Goal: Transaction & Acquisition: Book appointment/travel/reservation

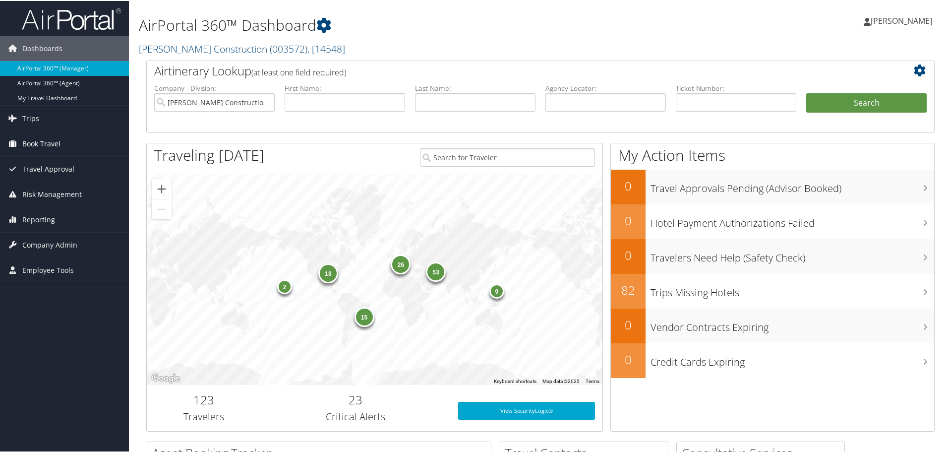
click at [42, 140] on span "Book Travel" at bounding box center [41, 142] width 38 height 25
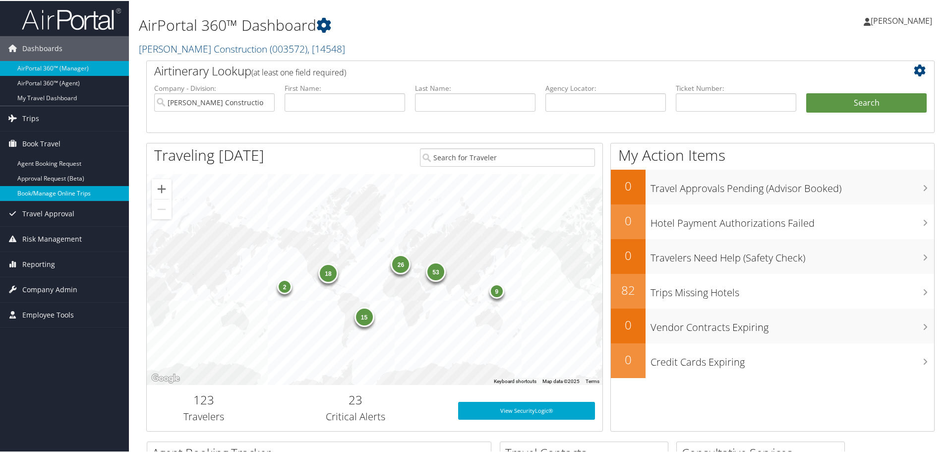
click at [38, 188] on link "Book/Manage Online Trips" at bounding box center [64, 192] width 129 height 15
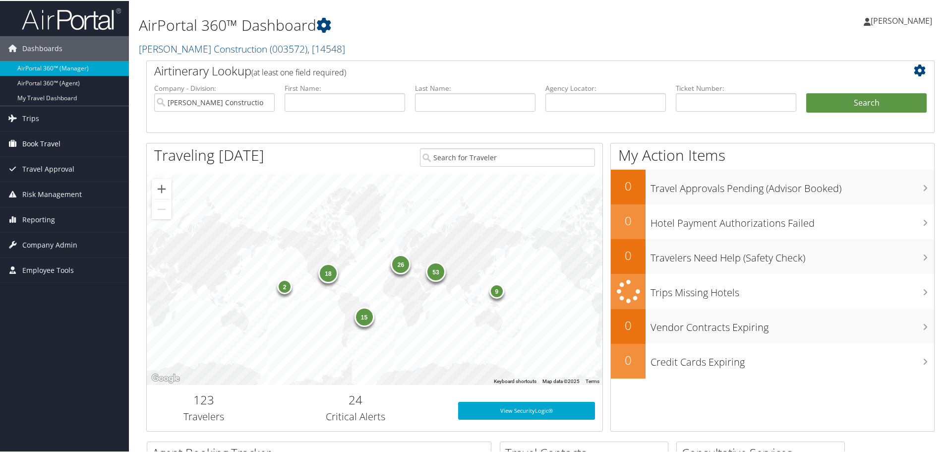
click at [31, 143] on span "Book Travel" at bounding box center [41, 142] width 38 height 25
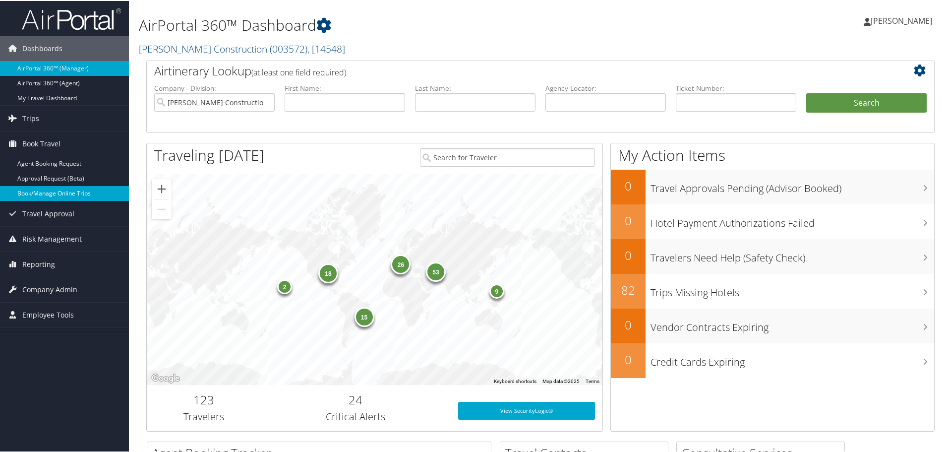
click at [39, 193] on link "Book/Manage Online Trips" at bounding box center [64, 192] width 129 height 15
